Goal: Find specific page/section: Find specific page/section

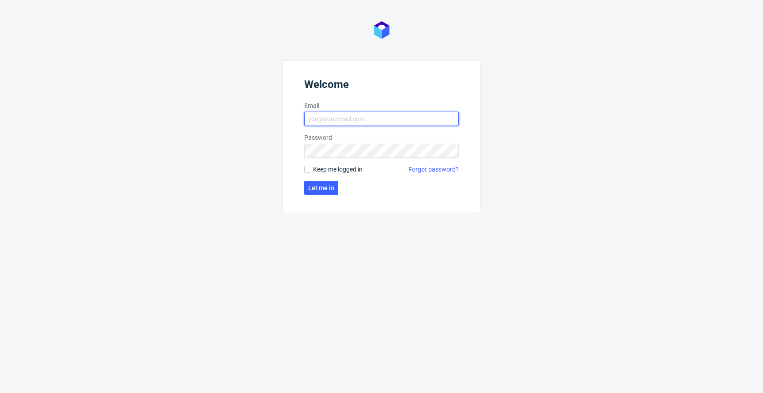
type input "jan.kocik@packhelp.com"
click at [343, 164] on form "Welcome Email jan.kocik@packhelp.com Password Keep me logged in Forgot password…" at bounding box center [382, 136] width 198 height 153
click at [338, 166] on span "Keep me logged in" at bounding box center [337, 169] width 49 height 9
click at [311, 166] on input "Keep me logged in" at bounding box center [307, 169] width 7 height 7
checkbox input "true"
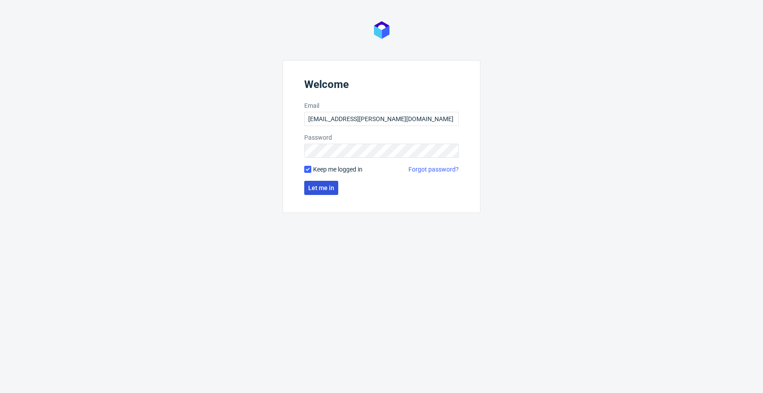
click at [325, 189] on span "Let me in" at bounding box center [321, 188] width 26 height 6
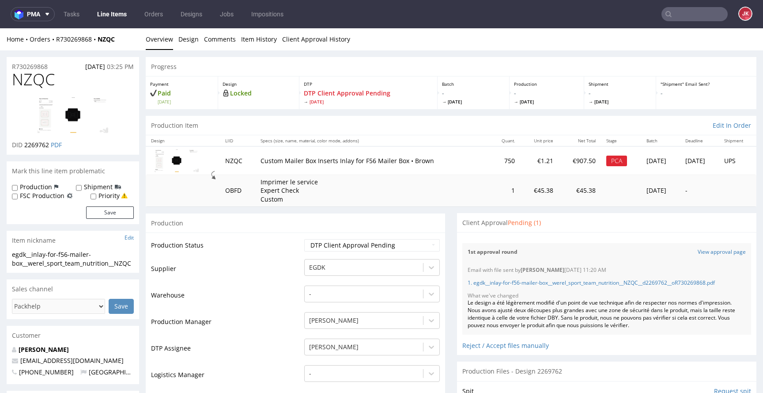
click at [113, 13] on link "Line Items" at bounding box center [112, 14] width 40 height 14
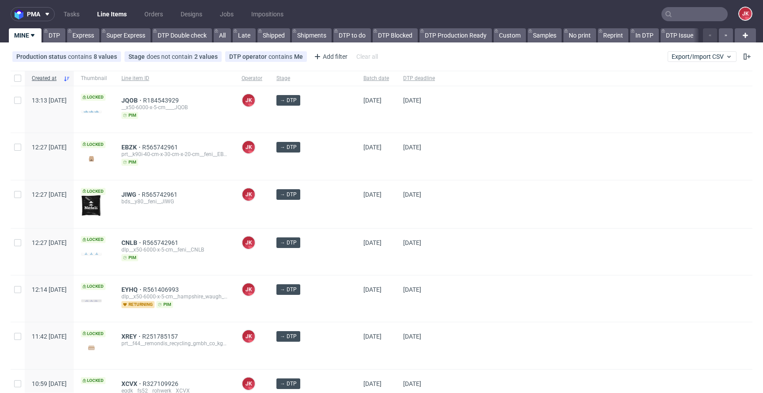
click at [442, 189] on div at bounding box center [597, 204] width 310 height 48
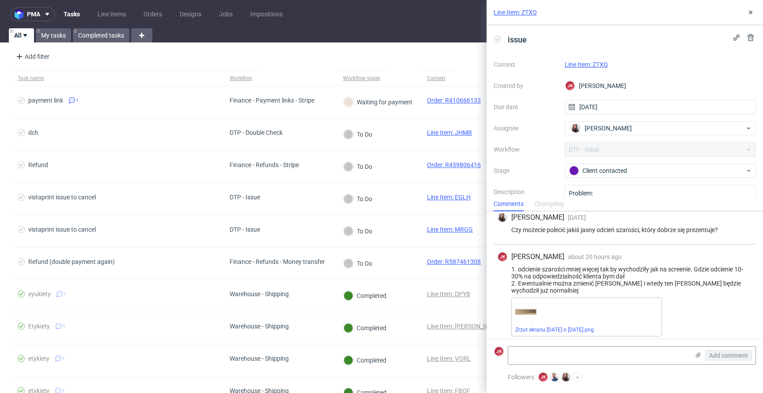
scroll to position [168, 0]
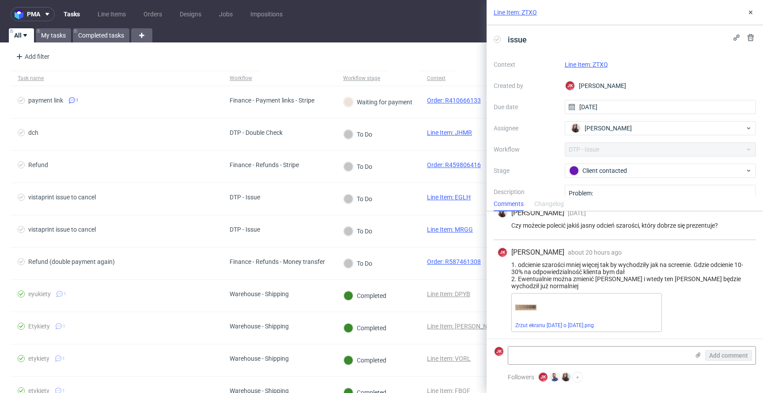
click at [597, 61] on link "Line Item: ZTXQ" at bounding box center [586, 64] width 43 height 7
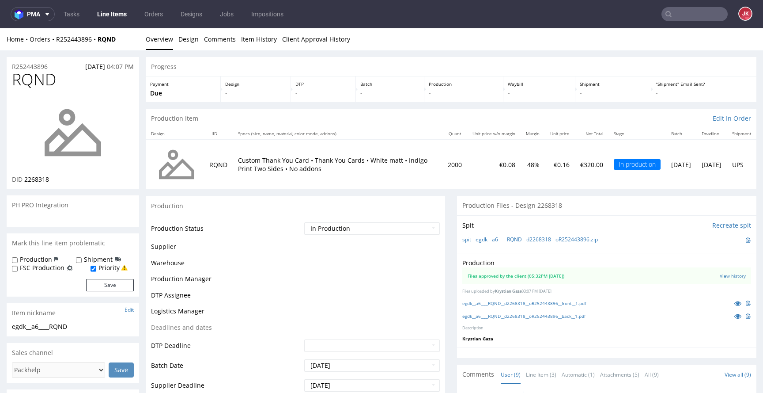
scroll to position [143, 0]
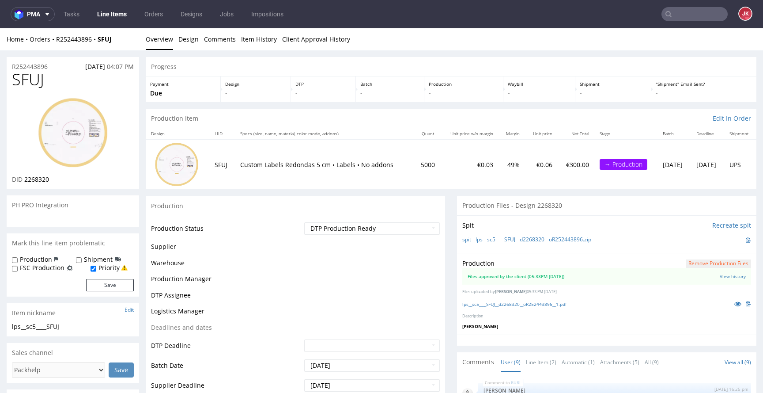
scroll to position [143, 0]
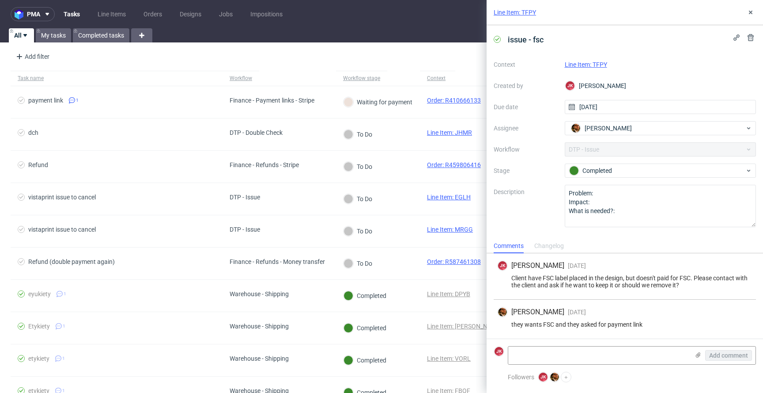
click at [583, 65] on link "Line Item: TFPY" at bounding box center [586, 64] width 42 height 7
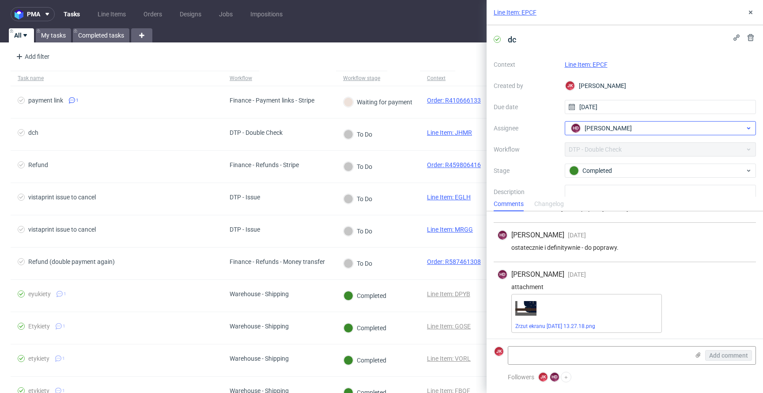
scroll to position [175, 0]
click at [590, 66] on link "Line Item: EPCF" at bounding box center [586, 64] width 43 height 7
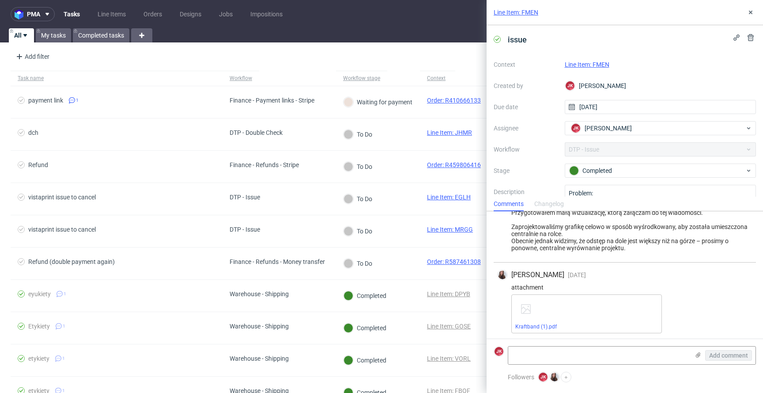
scroll to position [398, 0]
click at [579, 63] on link "Line Item: FMEN" at bounding box center [587, 64] width 45 height 7
click at [576, 64] on link "Line Item: FMEN" at bounding box center [587, 64] width 45 height 7
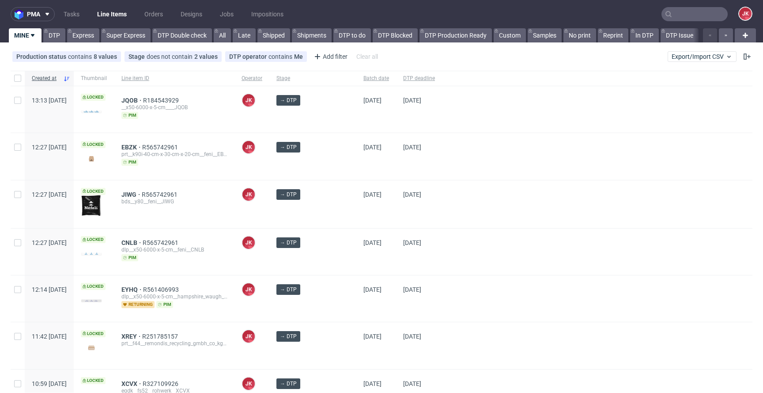
click at [442, 182] on div at bounding box center [597, 204] width 310 height 48
click at [118, 33] on link "Super Express" at bounding box center [125, 35] width 49 height 14
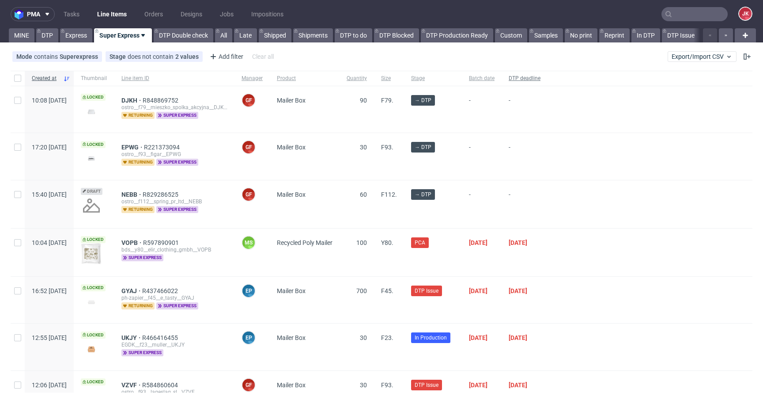
click at [541, 79] on span "DTP deadline" at bounding box center [525, 79] width 32 height 8
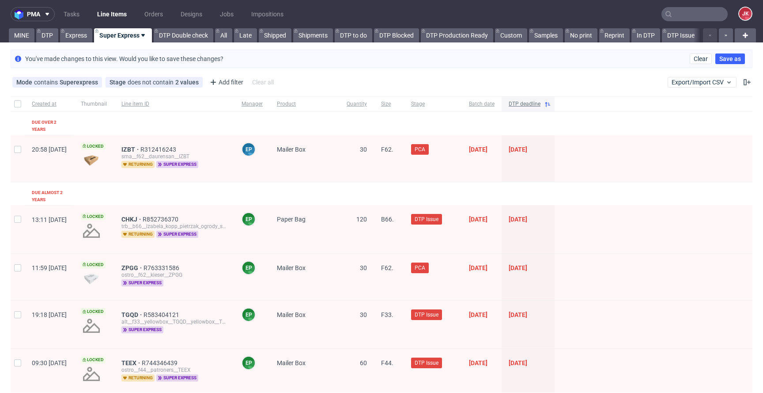
click at [541, 105] on span "DTP deadline" at bounding box center [525, 104] width 32 height 8
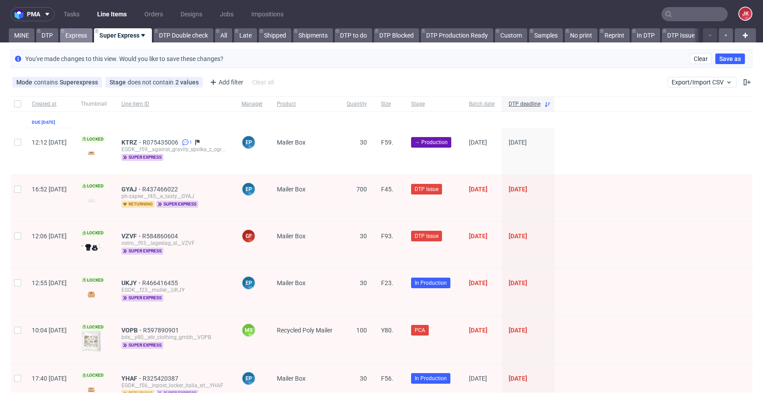
click at [88, 38] on link "Express" at bounding box center [76, 35] width 32 height 14
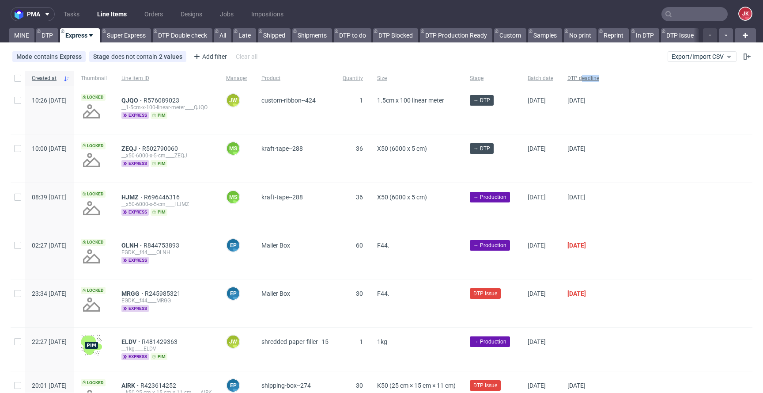
click at [599, 81] on span "DTP deadline" at bounding box center [584, 79] width 32 height 8
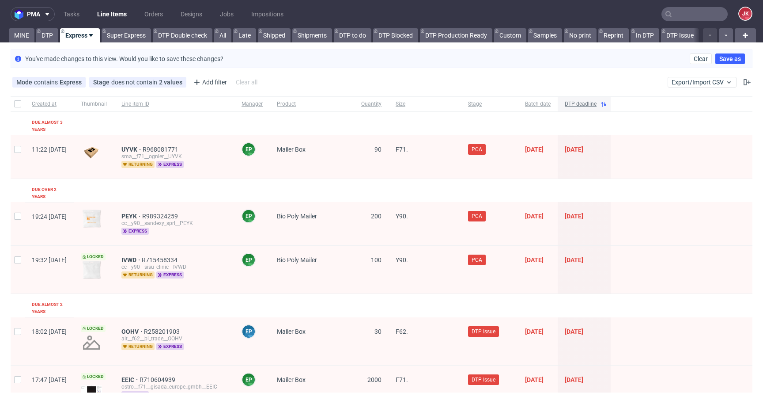
click at [597, 102] on span "DTP deadline" at bounding box center [581, 104] width 32 height 8
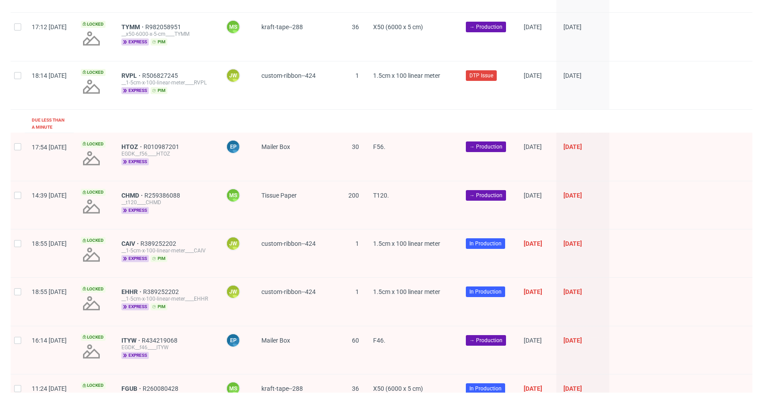
scroll to position [1244, 0]
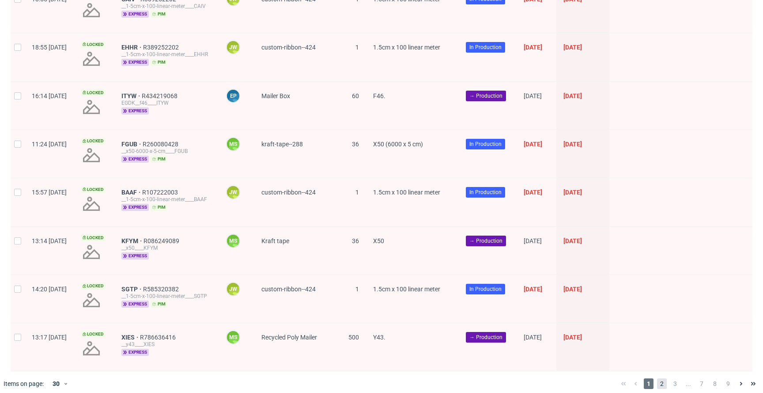
click at [657, 378] on span "2" at bounding box center [662, 383] width 10 height 11
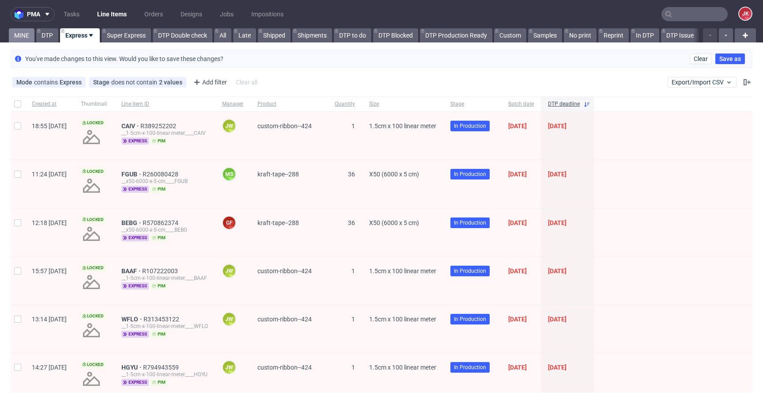
click at [19, 29] on link "MINE" at bounding box center [22, 35] width 26 height 14
